Goal: Find specific page/section

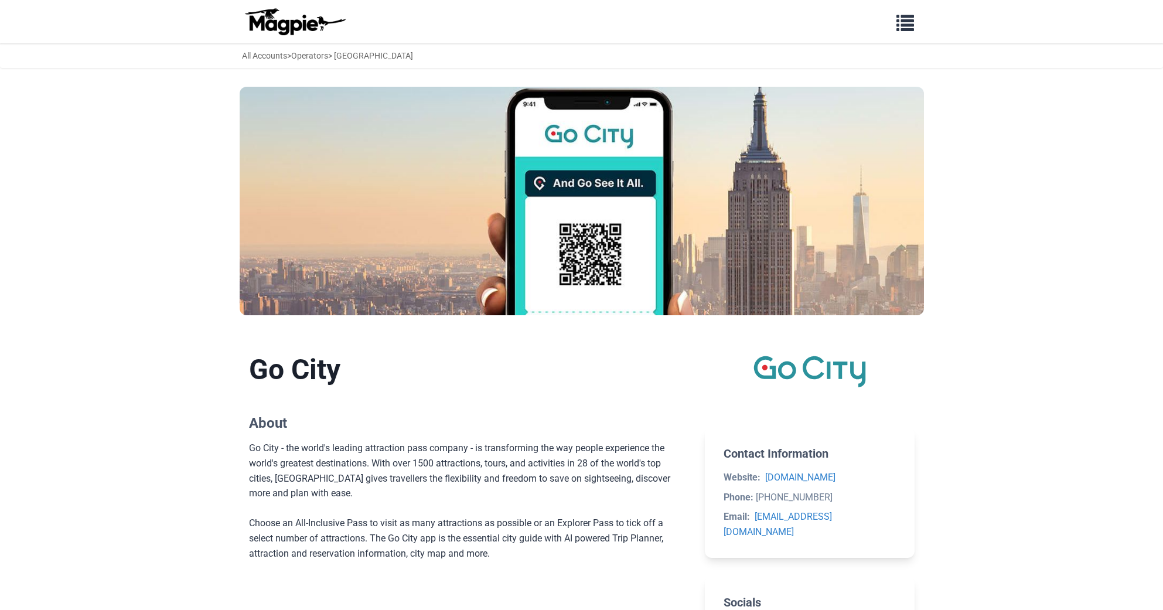
scroll to position [659, 0]
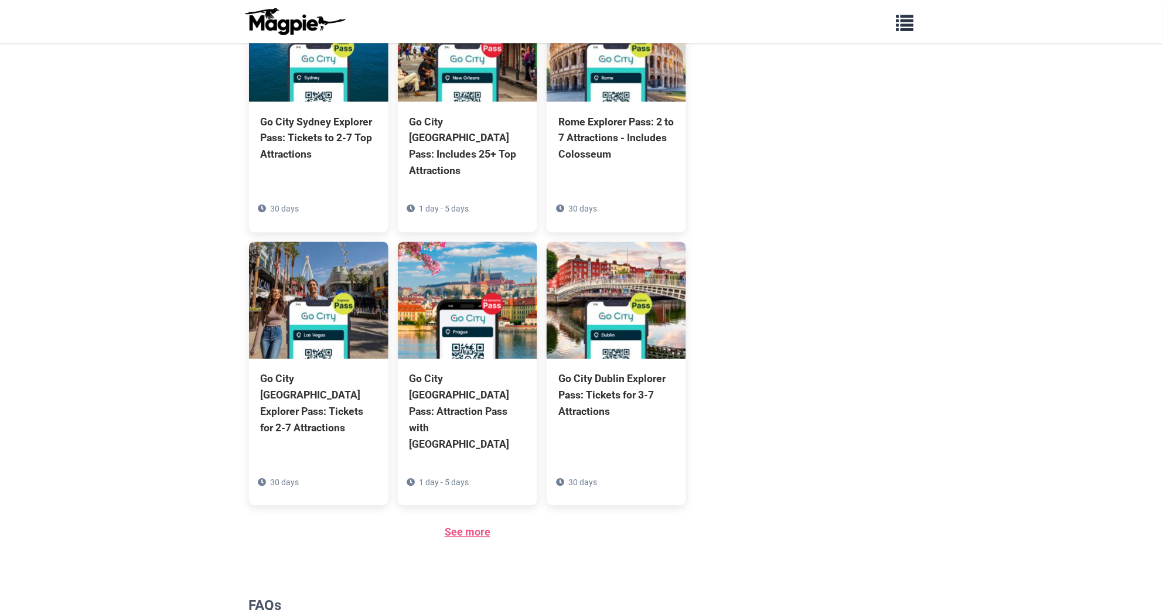
click at [452, 526] on link "See more" at bounding box center [468, 532] width 46 height 12
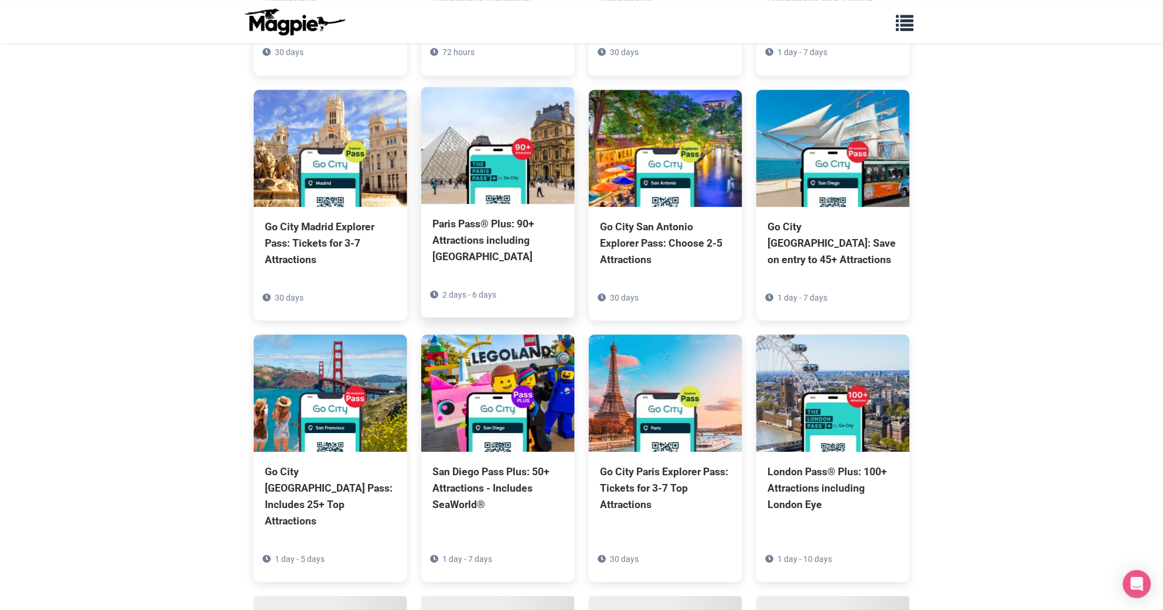
scroll to position [1309, 0]
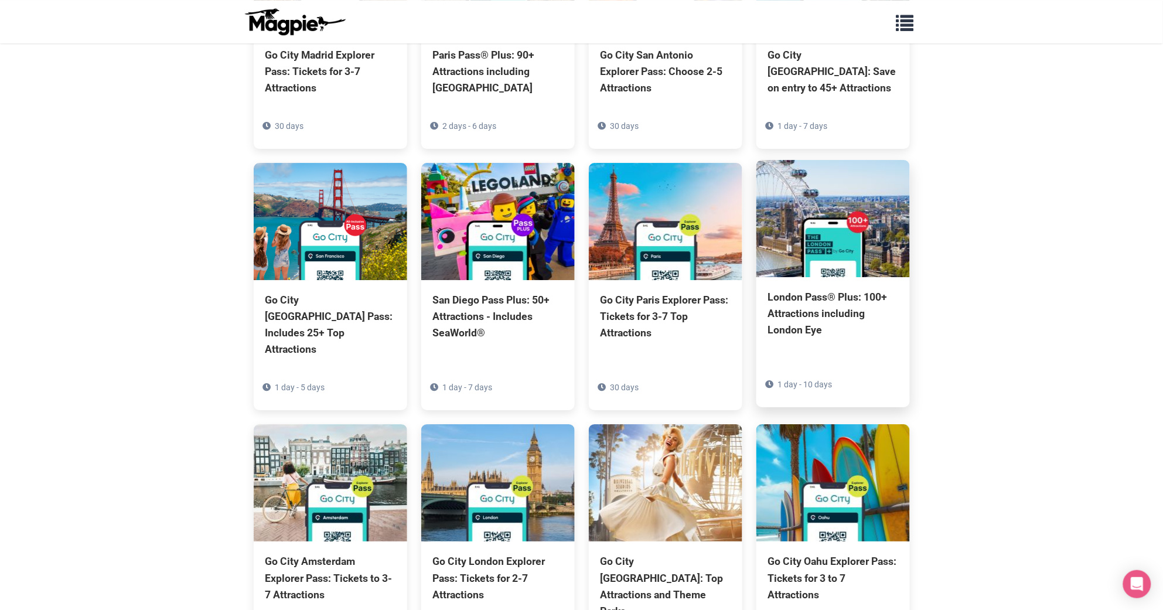
click at [860, 210] on img at bounding box center [833, 218] width 154 height 117
